Goal: Entertainment & Leisure: Consume media (video, audio)

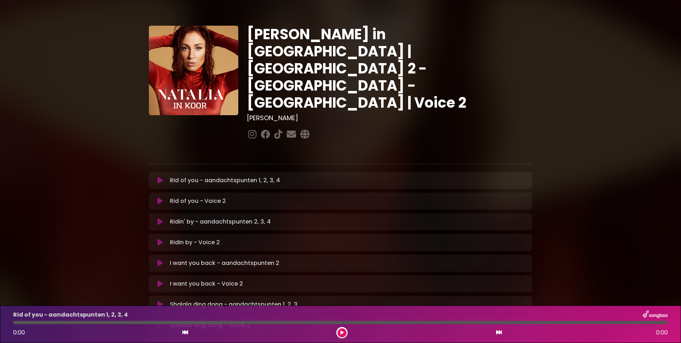
click at [224, 176] on p "Rid of you - aandachtspunten 1, 2, 3, 4 Loading Track..." at bounding box center [225, 180] width 110 height 9
click at [158, 177] on icon at bounding box center [160, 180] width 5 height 7
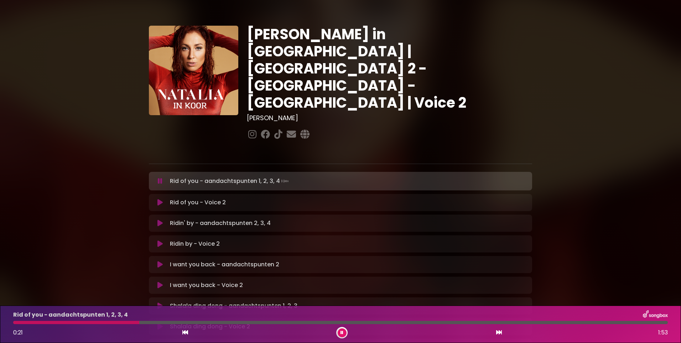
scroll to position [83, 0]
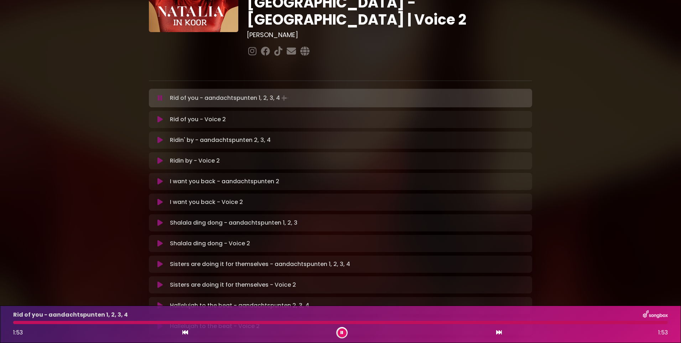
click at [236, 136] on p "Ridin' by - aandachtspunten 2, 3, 4 Loading Track..." at bounding box center [220, 140] width 101 height 9
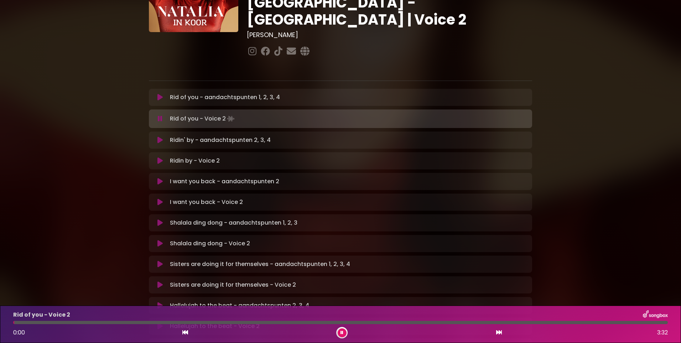
click at [159, 136] on icon at bounding box center [160, 139] width 5 height 7
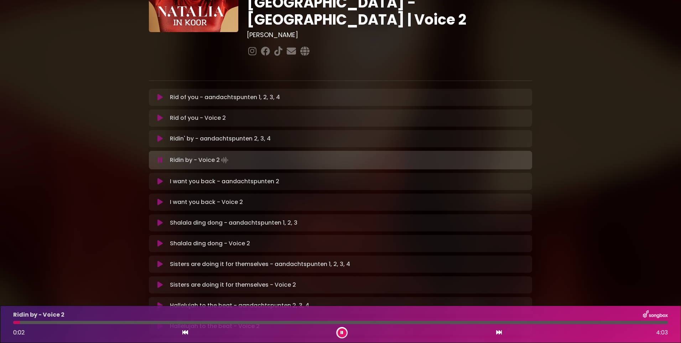
click at [158, 178] on icon at bounding box center [160, 181] width 5 height 7
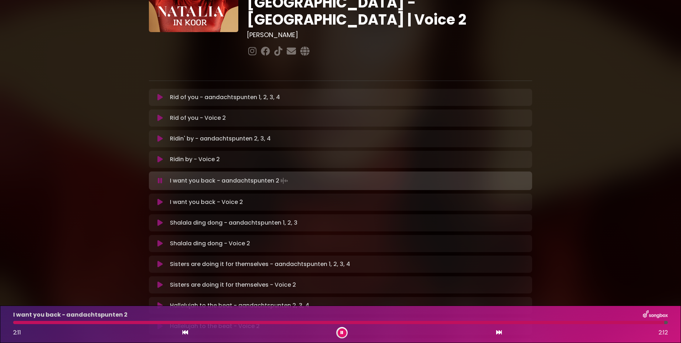
click at [159, 219] on icon at bounding box center [160, 222] width 5 height 7
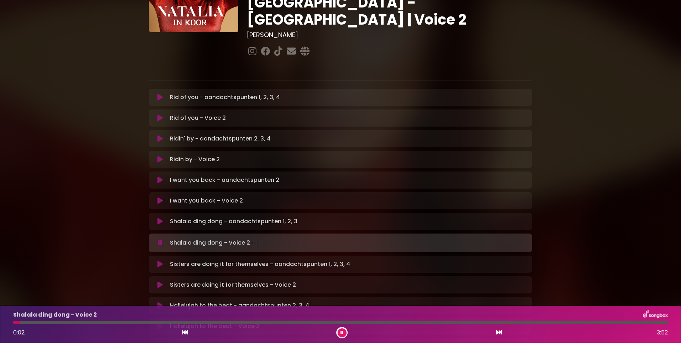
click at [160, 261] on icon at bounding box center [160, 264] width 5 height 7
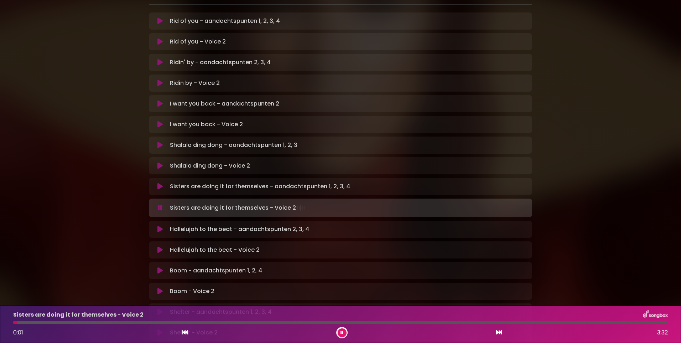
scroll to position [166, 0]
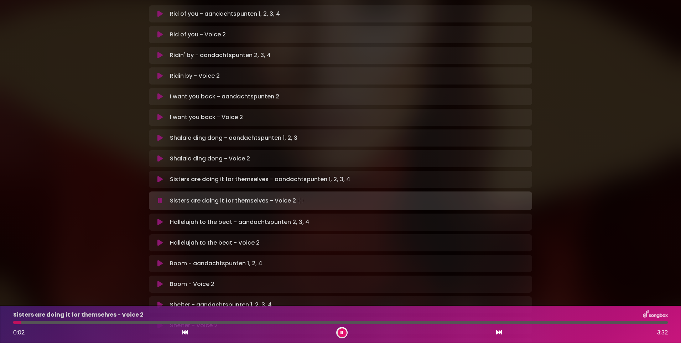
click at [160, 218] on icon at bounding box center [160, 221] width 5 height 7
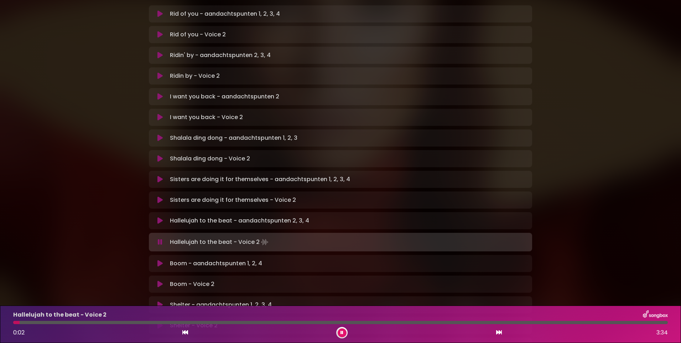
click at [159, 260] on icon at bounding box center [160, 263] width 5 height 7
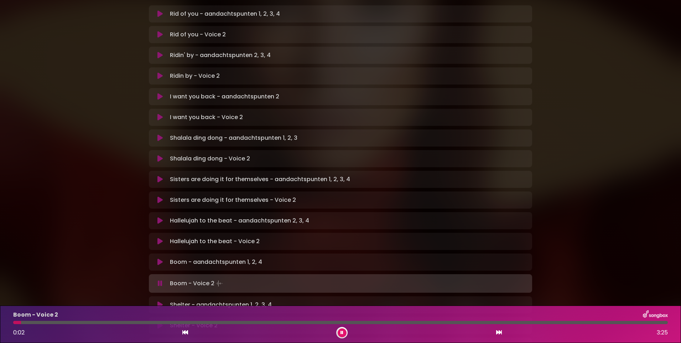
click at [158, 301] on icon at bounding box center [160, 304] width 5 height 7
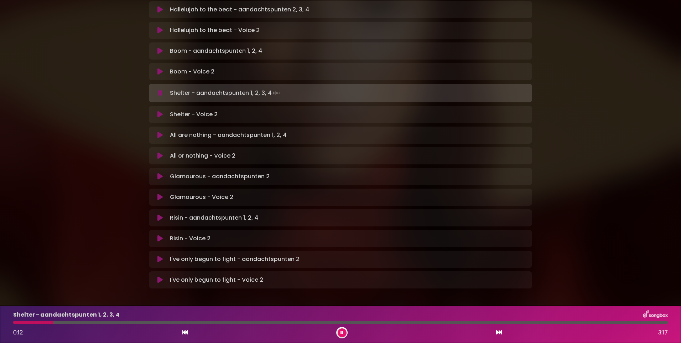
scroll to position [380, 0]
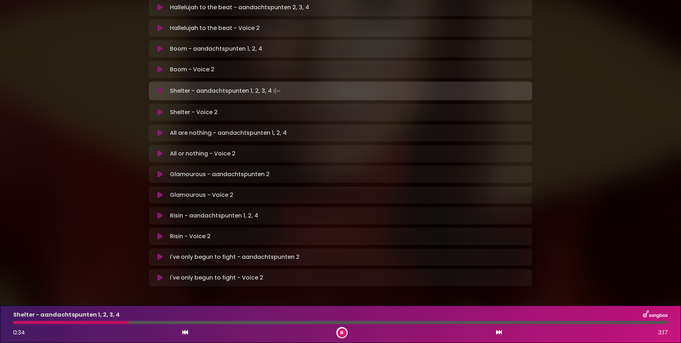
click at [342, 331] on icon at bounding box center [342, 332] width 3 height 4
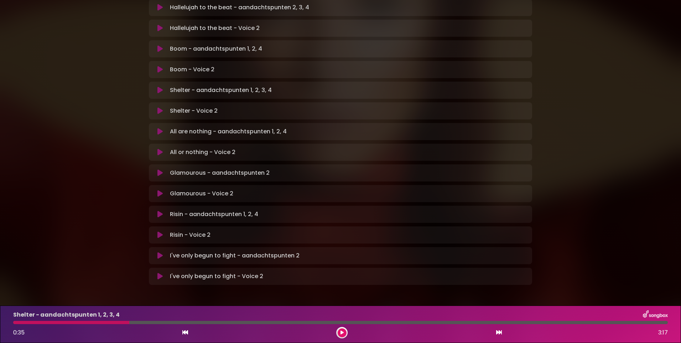
scroll to position [378, 0]
